Goal: Transaction & Acquisition: Obtain resource

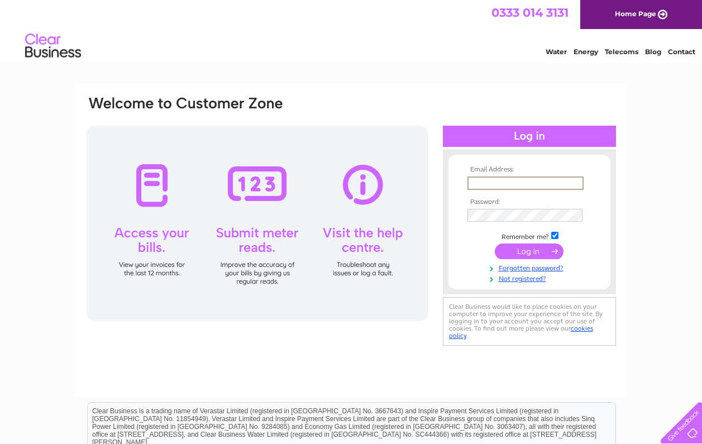
type input "accounts@simpleweb.co.uk"
click at [529, 250] on input "submit" at bounding box center [529, 252] width 69 height 16
click at [517, 250] on input "submit" at bounding box center [529, 252] width 69 height 16
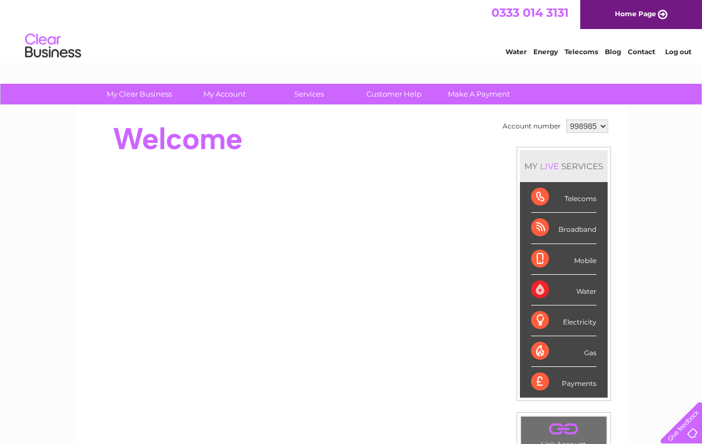
click at [591, 288] on div "Water" at bounding box center [563, 290] width 65 height 31
click at [543, 287] on div "Water" at bounding box center [563, 290] width 65 height 31
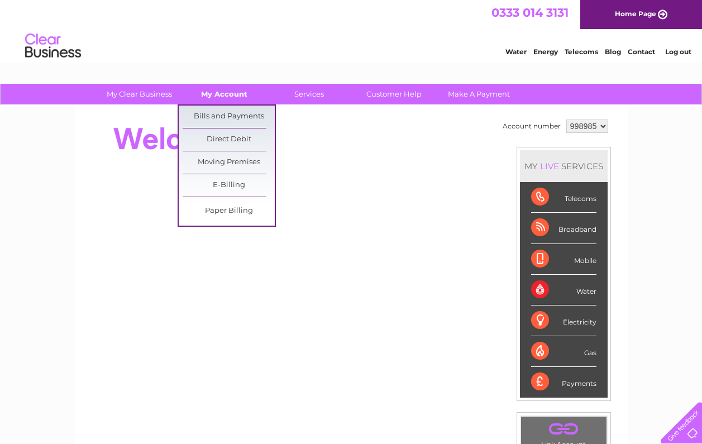
click at [220, 92] on link "My Account" at bounding box center [224, 94] width 92 height 21
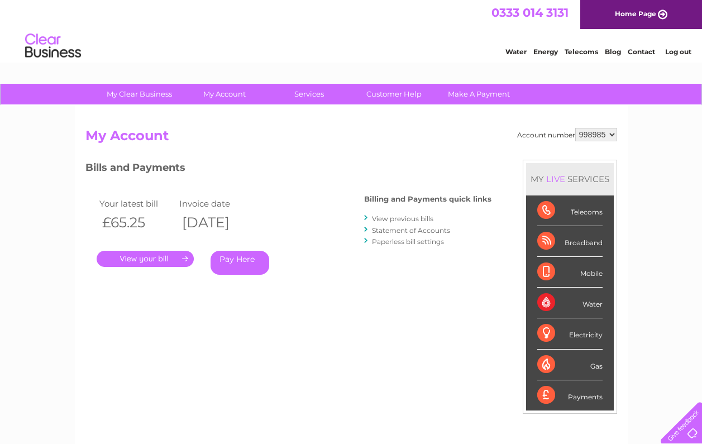
click at [140, 258] on link "." at bounding box center [145, 259] width 97 height 16
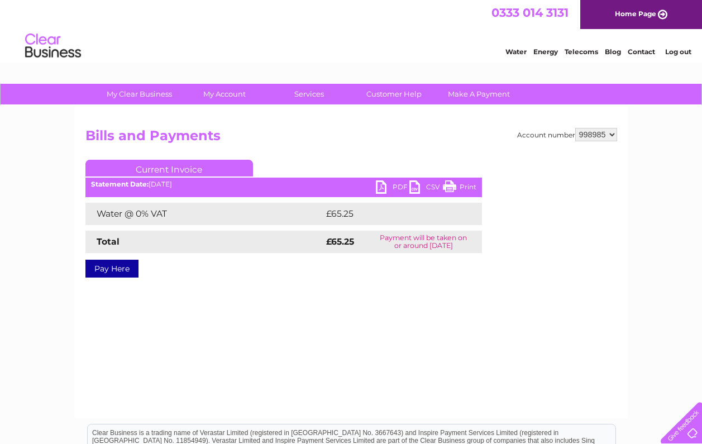
click at [384, 186] on link "PDF" at bounding box center [393, 188] width 34 height 16
click at [396, 311] on div "Account number 998985 Bills and Payments Current Invoice PDF CSV Print £65.25" at bounding box center [351, 262] width 553 height 313
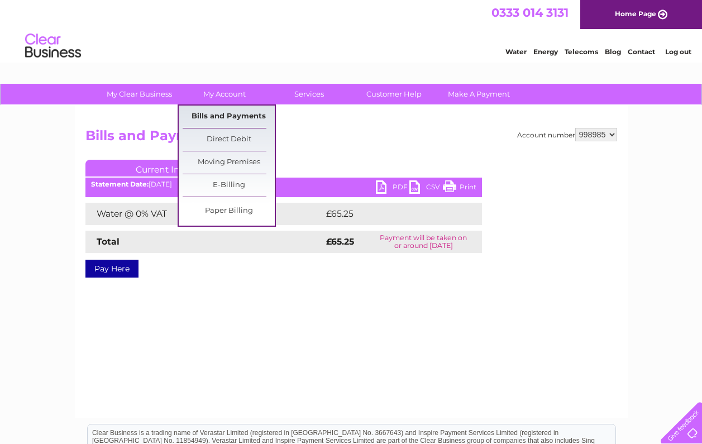
click at [220, 113] on link "Bills and Payments" at bounding box center [229, 117] width 92 height 22
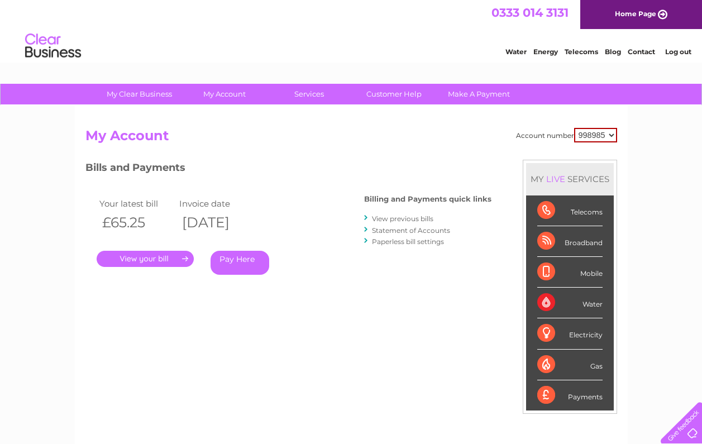
click at [403, 217] on link "View previous bills" at bounding box center [402, 219] width 61 height 8
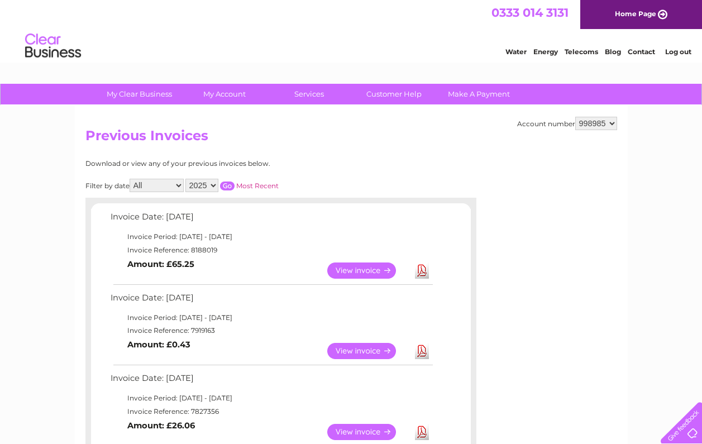
click at [357, 345] on link "View" at bounding box center [368, 351] width 82 height 16
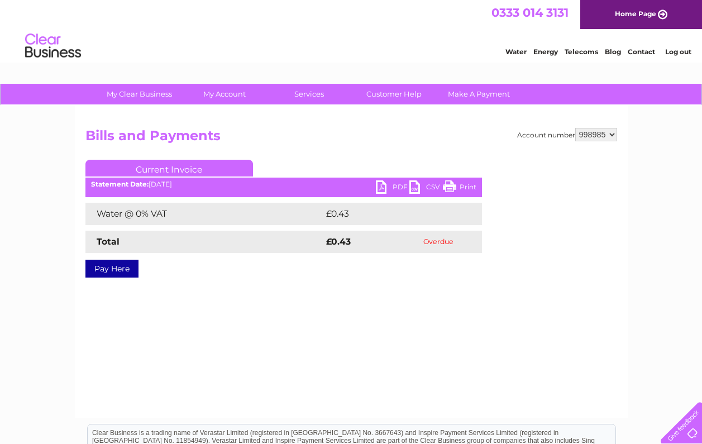
click at [382, 189] on link "PDF" at bounding box center [393, 188] width 34 height 16
click at [379, 187] on link "PDF" at bounding box center [393, 188] width 34 height 16
click at [674, 52] on link "Log out" at bounding box center [679, 51] width 26 height 8
